Goal: Task Accomplishment & Management: Complete application form

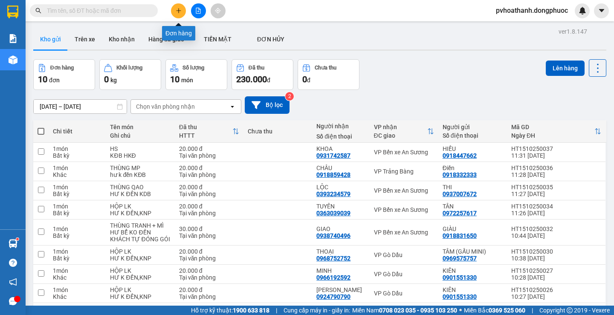
click at [182, 13] on button at bounding box center [178, 10] width 15 height 15
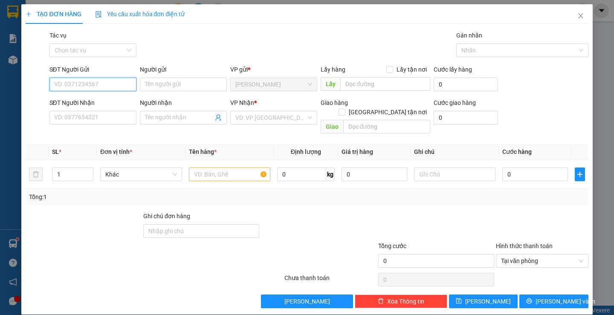
click at [110, 85] on input "SĐT Người Gửi" at bounding box center [92, 85] width 87 height 14
type input "0977333377"
click at [105, 101] on div "0977333377 - TUẤN" at bounding box center [92, 101] width 76 height 9
type input "TUẤN"
type input "0396435555"
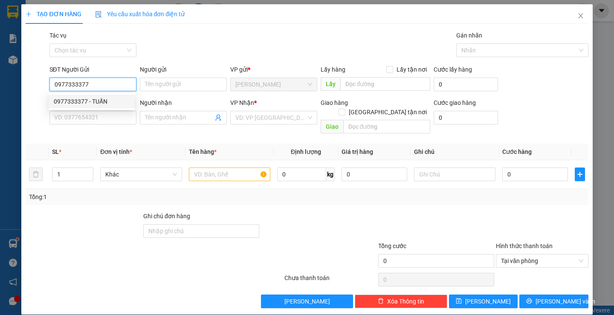
type input "TUẤN GIA"
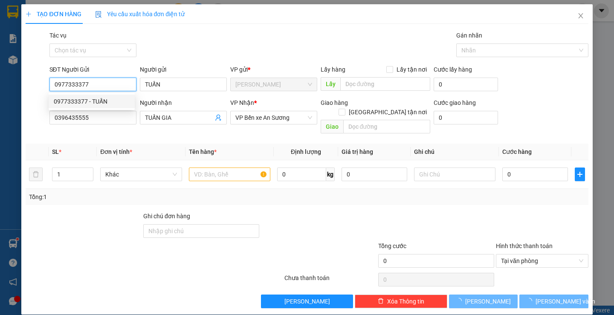
type input "30.000"
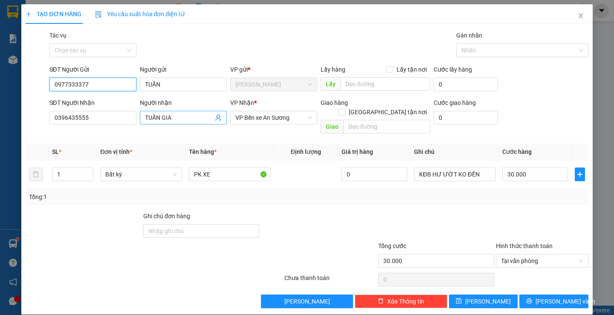
type input "0977333377"
click at [218, 119] on icon "user-add" at bounding box center [218, 117] width 7 height 7
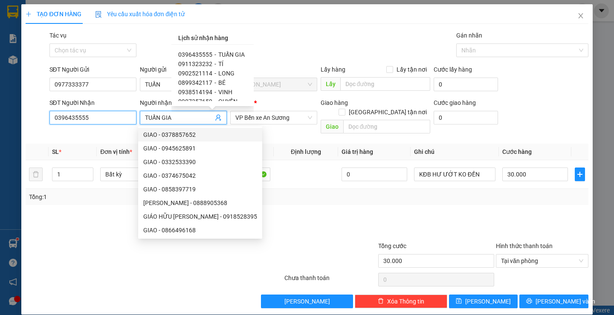
click at [110, 115] on input "0396435555" at bounding box center [92, 118] width 87 height 14
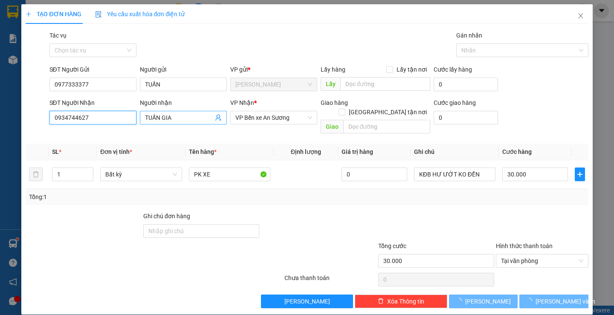
type input "0934744627"
drag, startPoint x: 181, startPoint y: 119, endPoint x: 124, endPoint y: 116, distance: 56.8
click at [124, 116] on div "SĐT Người Nhận 0934744627 Người nhận TUẤN GIA TUẤN GIA VP Nhận * VP Bến xe An S…" at bounding box center [319, 117] width 542 height 39
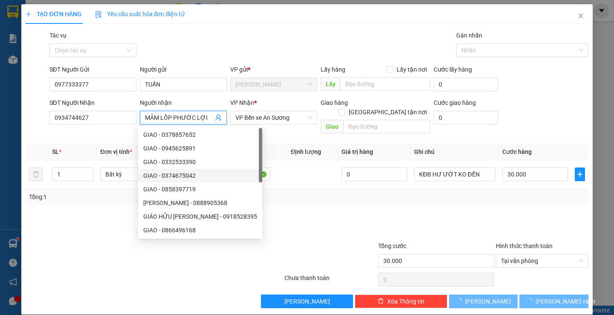
type input "MÂM LỐP PHƯỚC LỢI"
drag, startPoint x: 321, startPoint y: 198, endPoint x: 312, endPoint y: 199, distance: 8.6
click at [320, 198] on div "Transit Pickup Surcharge Ids Transit Deliver Surcharge Ids Transit Deliver Surc…" at bounding box center [307, 170] width 562 height 278
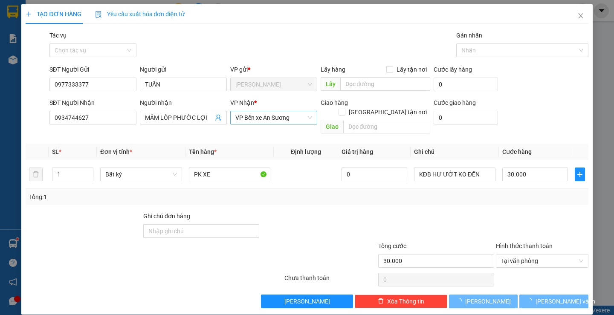
click at [251, 119] on span "VP Bến xe An Sương" at bounding box center [273, 117] width 77 height 13
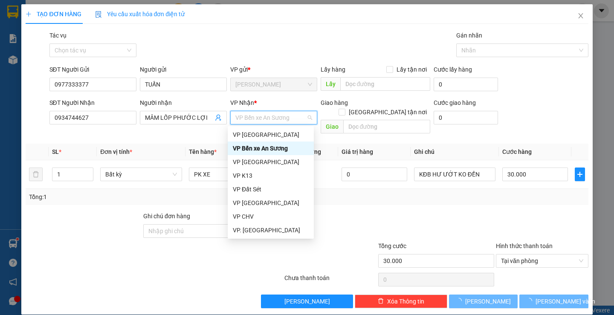
click at [275, 146] on div "VP Bến xe An Sương" at bounding box center [271, 148] width 76 height 9
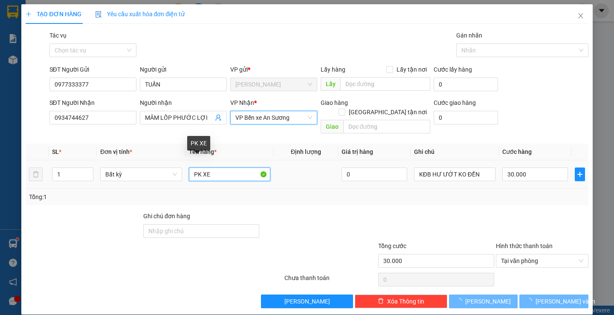
click at [200, 168] on input "PK XE" at bounding box center [229, 175] width 81 height 14
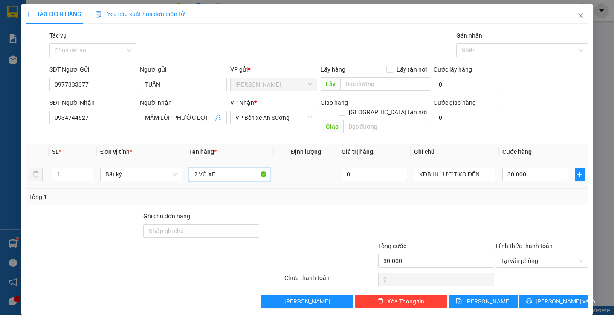
type input "2 VỎ XE"
click at [370, 168] on input "0" at bounding box center [374, 175] width 66 height 14
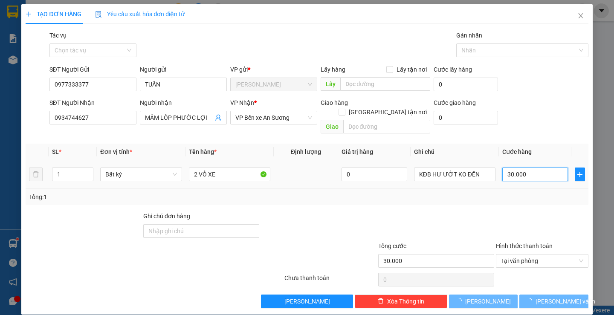
type input "0"
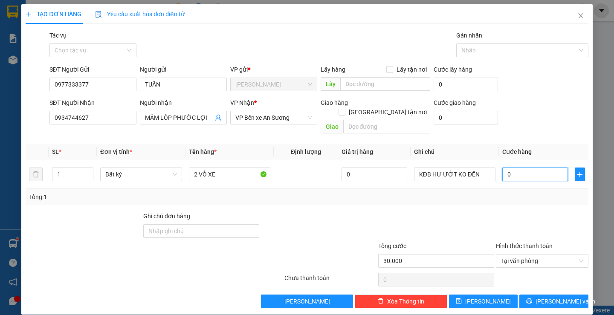
type input "0"
click at [531, 170] on input "0" at bounding box center [535, 175] width 66 height 14
type input "7"
type input "07"
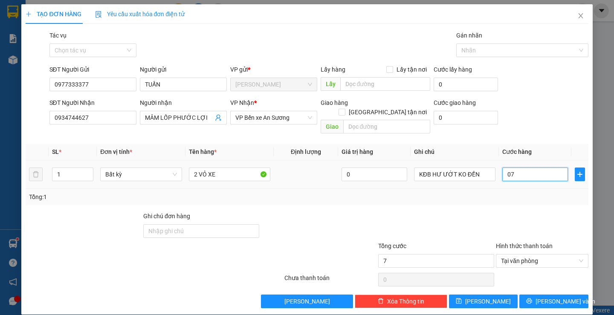
type input "70"
type input "07"
type input "0"
type input "70"
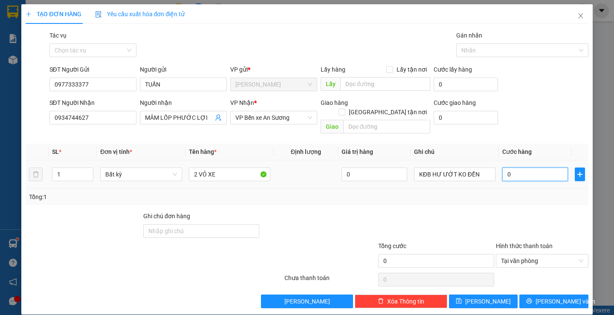
type input "70"
type input "700"
type input "7.000"
type input "70.000"
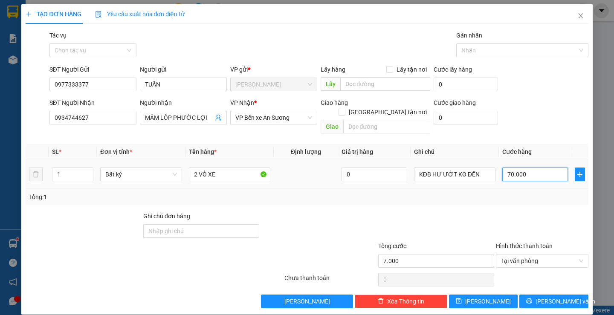
type input "70.000"
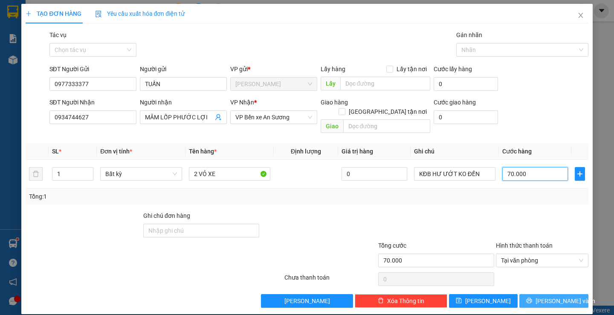
type input "70.000"
click at [541, 296] on span "[PERSON_NAME] và In" at bounding box center [565, 300] width 60 height 9
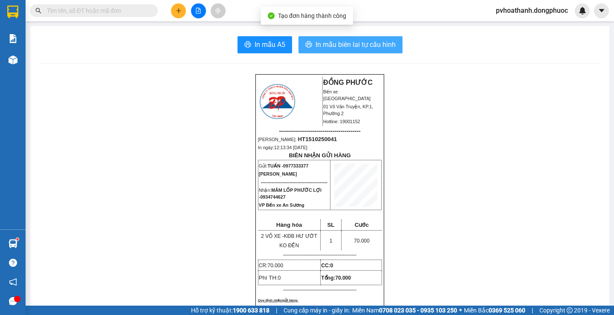
click at [363, 45] on span "In mẫu biên lai tự cấu hình" at bounding box center [355, 44] width 80 height 11
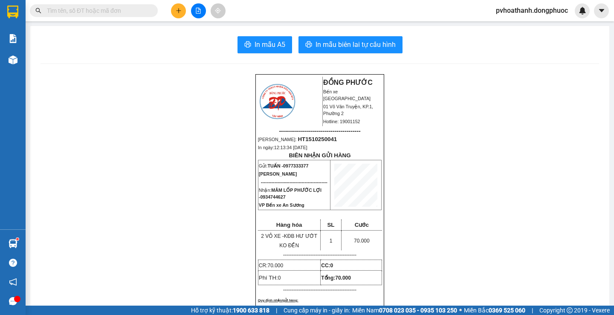
click at [114, 9] on input "text" at bounding box center [97, 10] width 101 height 9
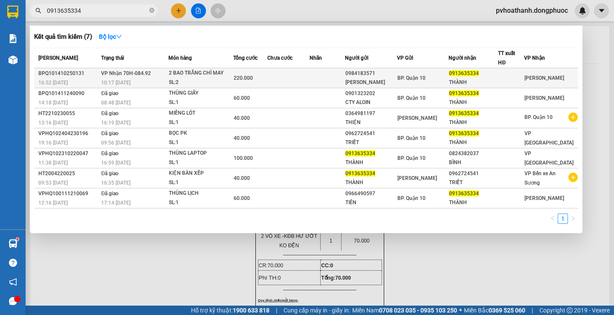
type input "0913635334"
click at [219, 75] on div "2 BAO TRẮNG CHỈ MAY" at bounding box center [201, 73] width 64 height 9
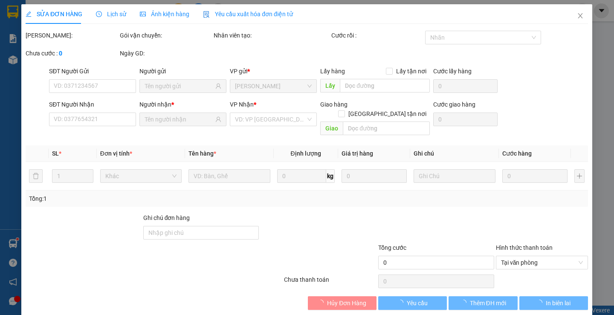
type input "0984183571"
type input "[PERSON_NAME]"
type input "0913635334"
type input "THÀNH"
type input "220.000"
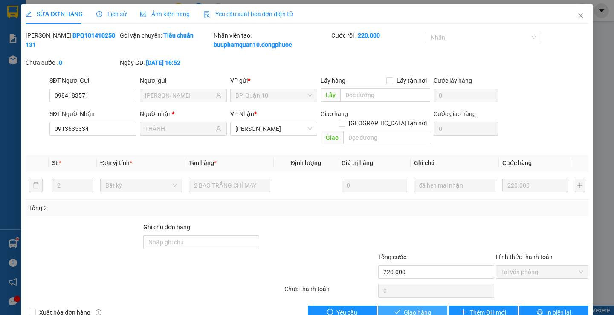
click at [413, 308] on span "Giao hàng" at bounding box center [417, 312] width 27 height 9
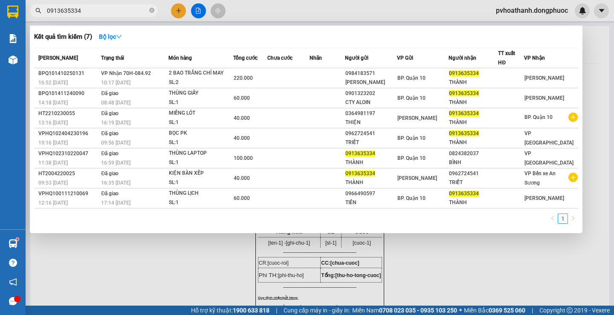
click at [102, 11] on input "0913635334" at bounding box center [97, 10] width 101 height 9
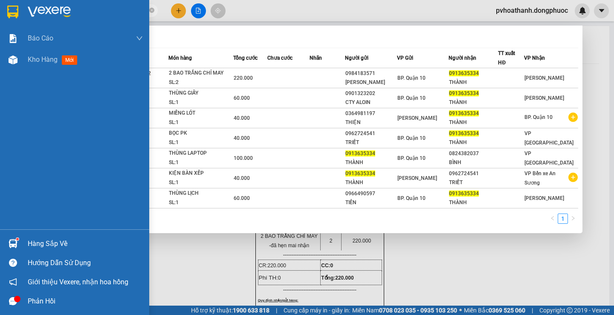
click at [49, 237] on div "Hàng sắp về" at bounding box center [85, 243] width 115 height 13
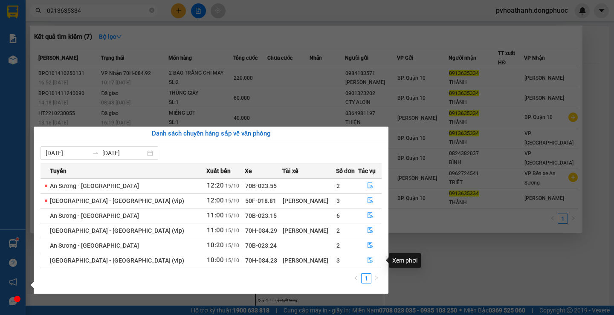
click at [367, 260] on icon "file-done" at bounding box center [370, 260] width 6 height 6
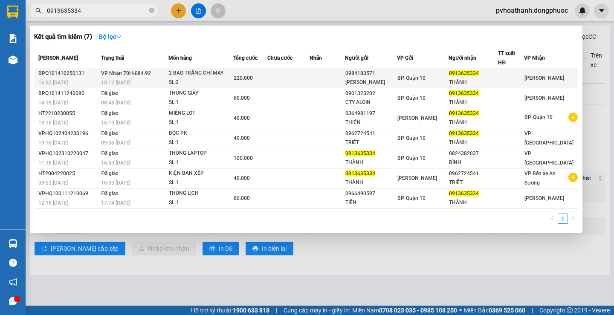
click at [225, 75] on div "2 BAO TRẮNG CHỈ MAY" at bounding box center [201, 73] width 64 height 9
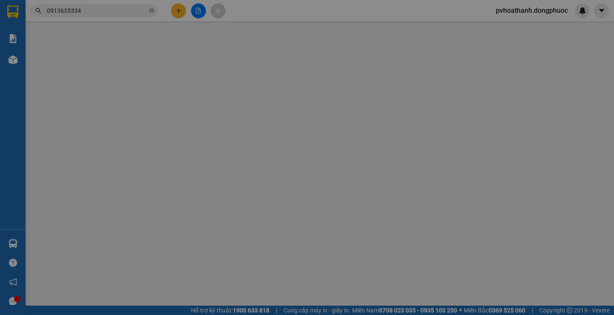
type input "0984183571"
type input "[PERSON_NAME]"
type input "0913635334"
type input "THÀNH"
type input "220.000"
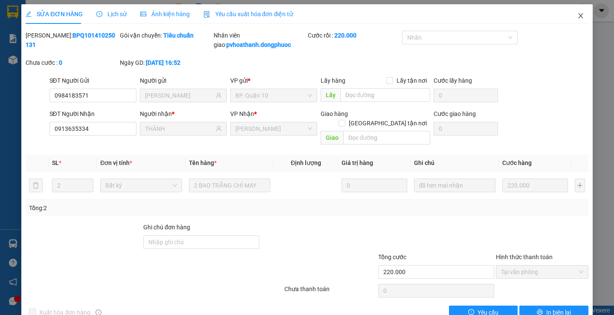
click at [577, 15] on icon "close" at bounding box center [580, 15] width 7 height 7
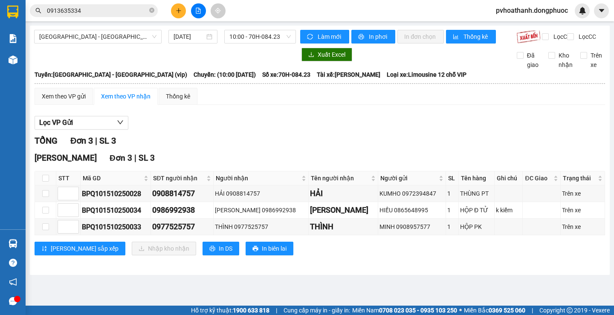
click at [98, 9] on input "0913635334" at bounding box center [97, 10] width 101 height 9
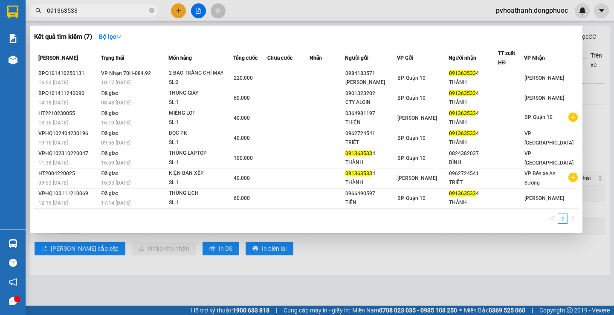
type input "0913635334"
click at [367, 279] on div at bounding box center [307, 157] width 614 height 315
